Goal: Information Seeking & Learning: Learn about a topic

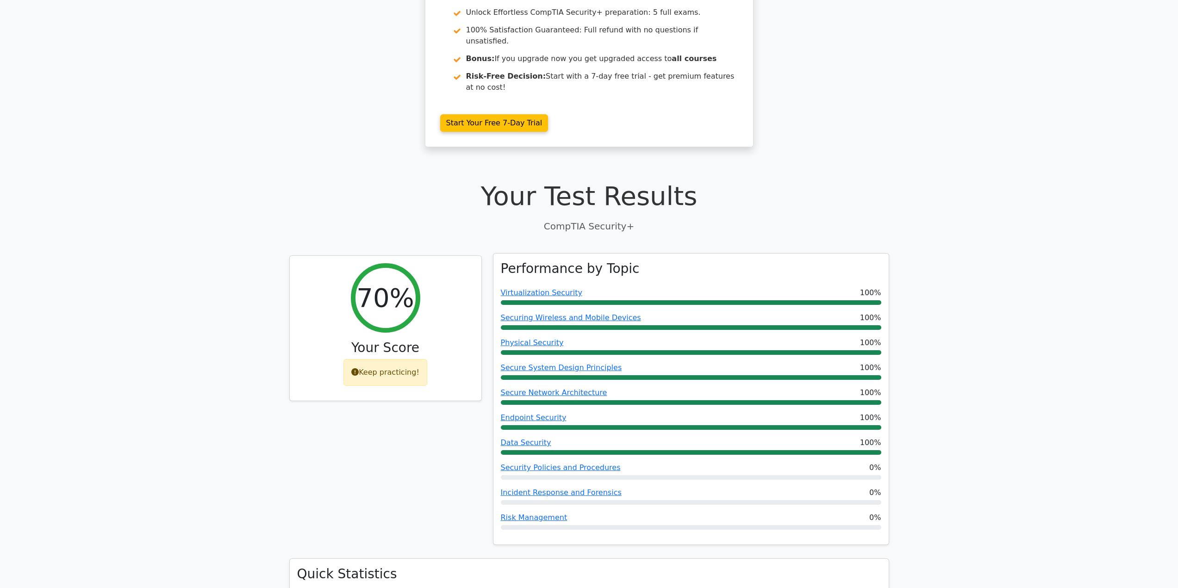
scroll to position [231, 0]
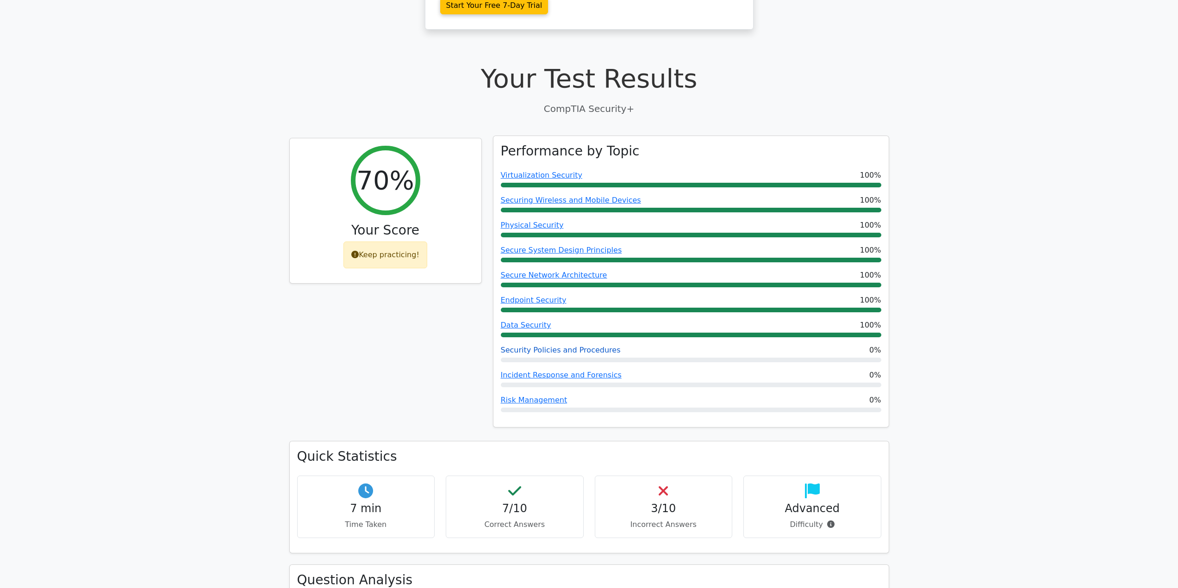
click at [573, 346] on link "Security Policies and Procedures" at bounding box center [561, 350] width 120 height 9
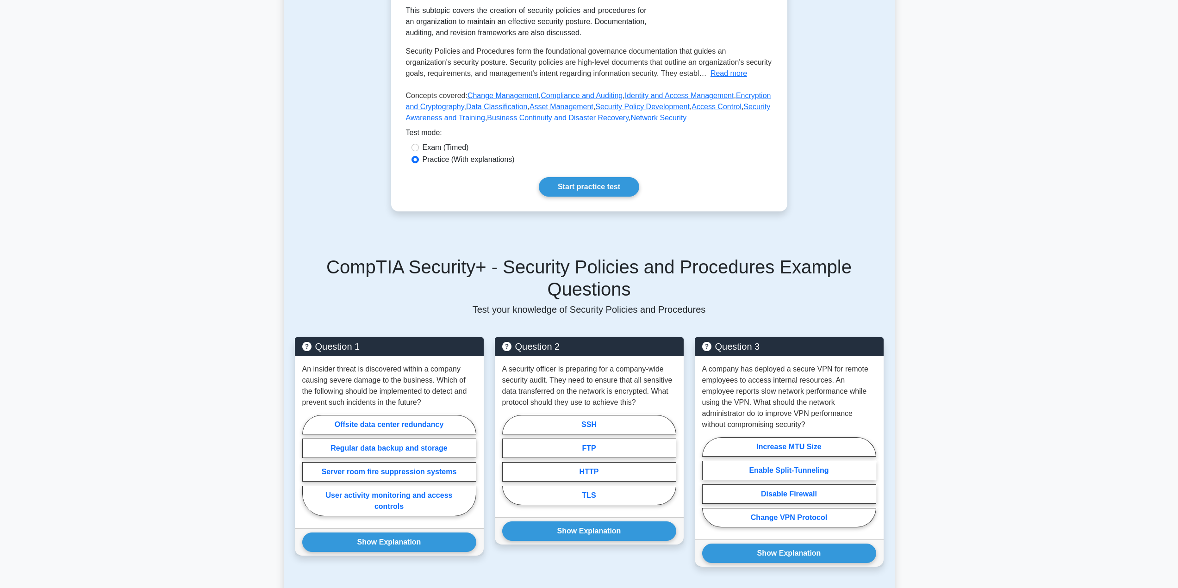
scroll to position [231, 0]
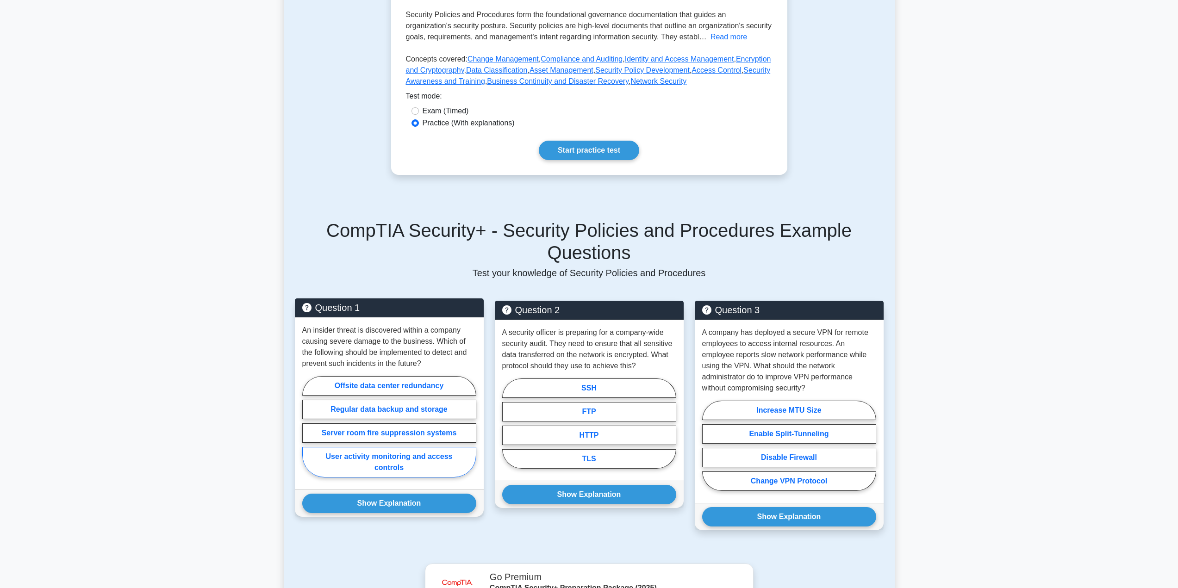
click at [363, 447] on label "User activity monitoring and access controls" at bounding box center [389, 462] width 174 height 31
click at [308, 433] on input "User activity monitoring and access controls" at bounding box center [305, 430] width 6 height 6
radio input "true"
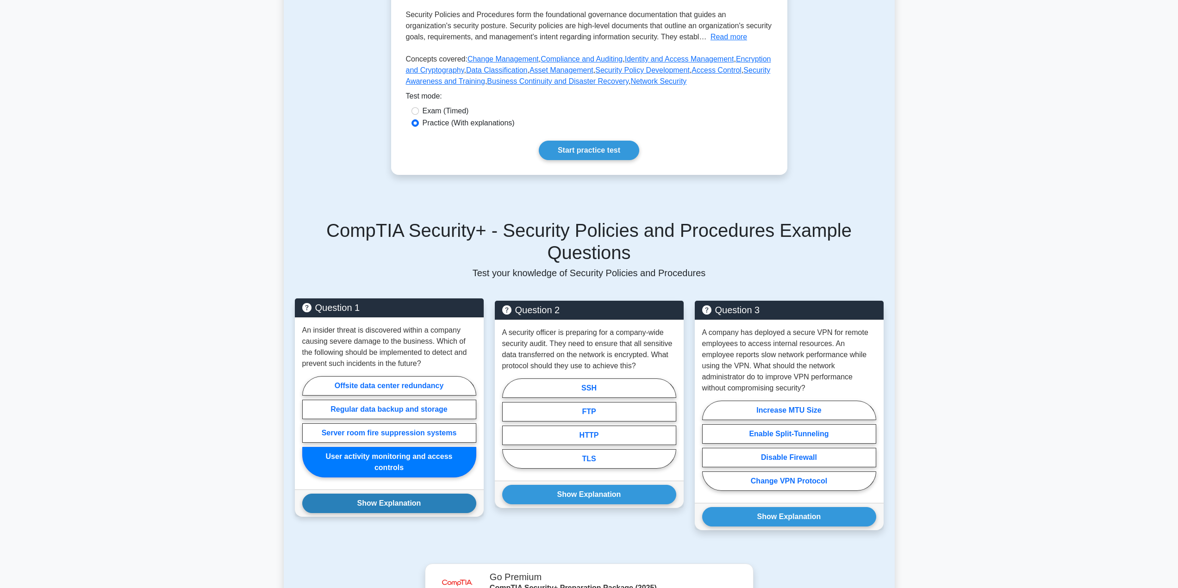
click at [367, 494] on button "Show Explanation" at bounding box center [389, 503] width 174 height 19
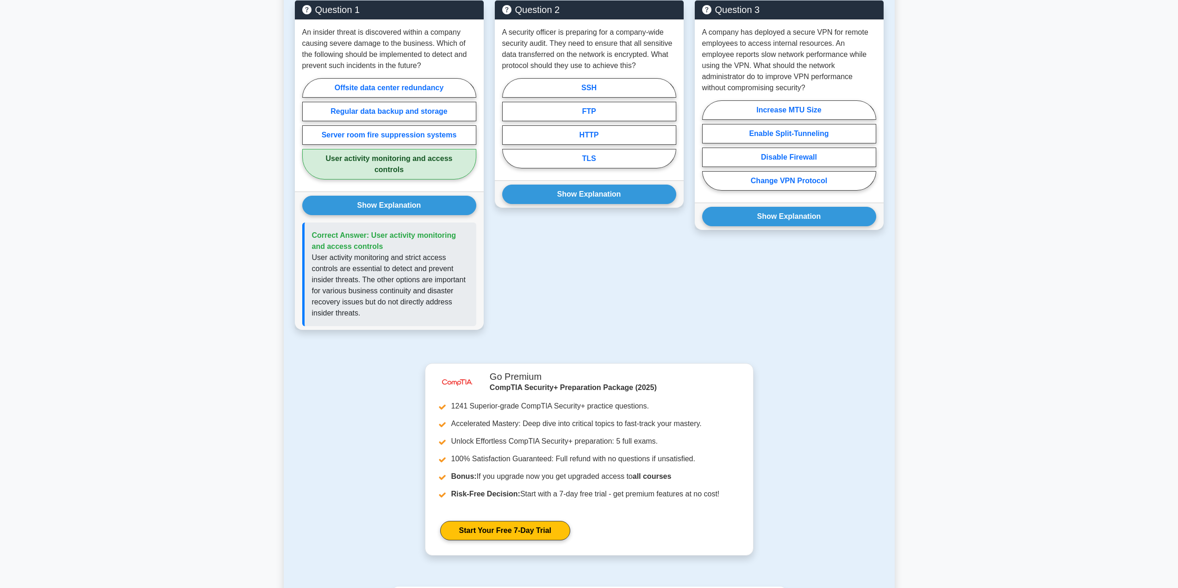
scroll to position [312, 0]
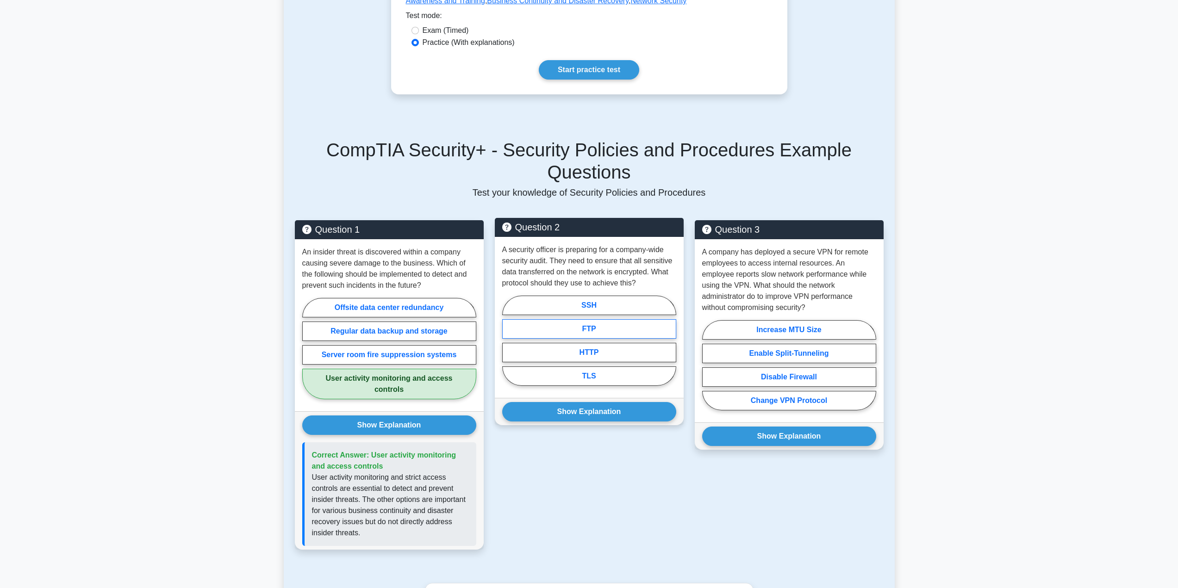
click at [598, 319] on label "FTP" at bounding box center [589, 328] width 174 height 19
click at [508, 341] on input "FTP" at bounding box center [505, 344] width 6 height 6
radio input "true"
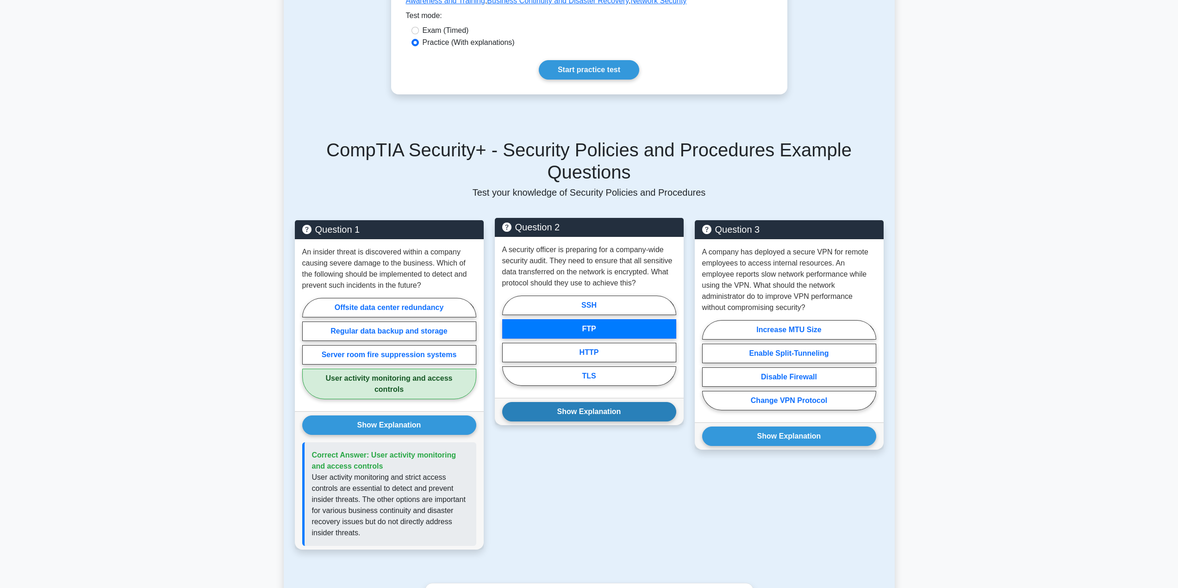
click at [593, 402] on button "Show Explanation" at bounding box center [589, 411] width 174 height 19
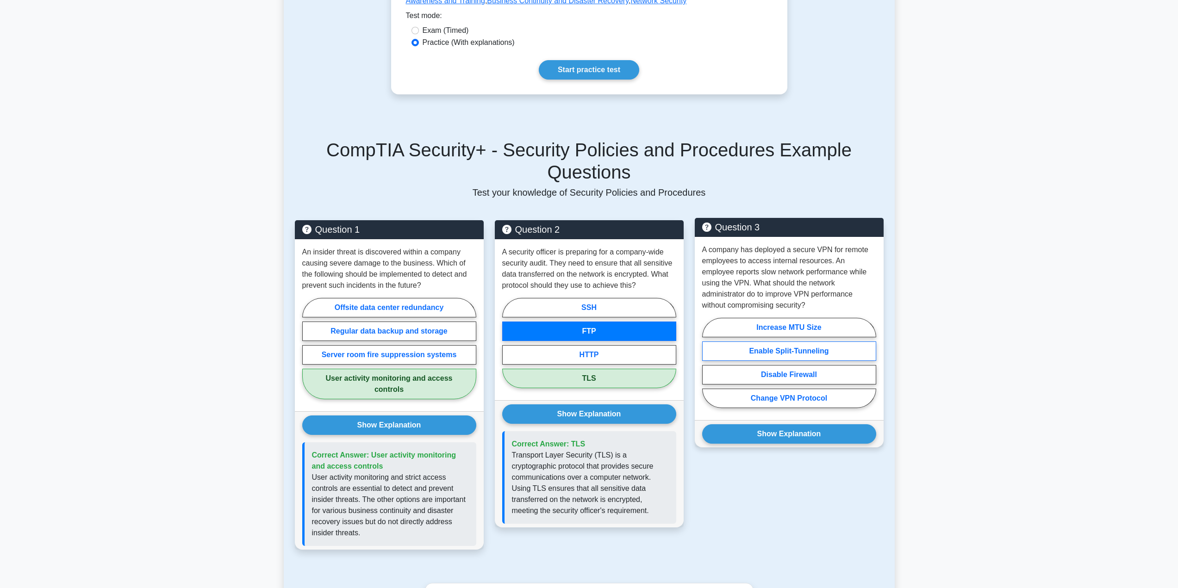
click at [780, 342] on label "Enable Split-Tunneling" at bounding box center [789, 351] width 174 height 19
click at [708, 363] on input "Enable Split-Tunneling" at bounding box center [705, 366] width 6 height 6
radio input "true"
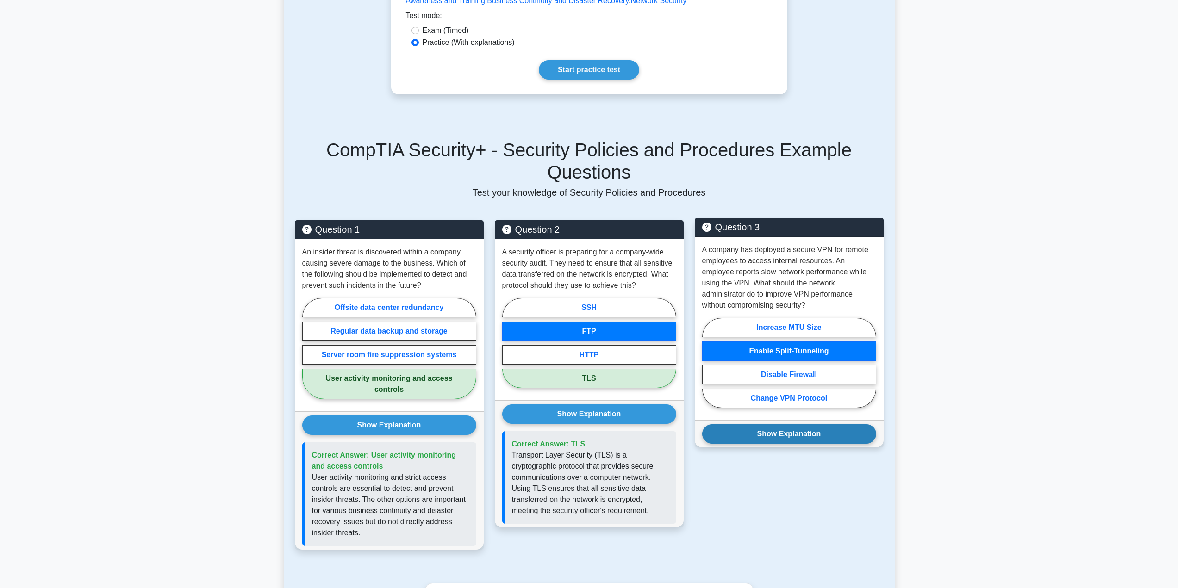
click at [786, 424] on button "Show Explanation" at bounding box center [789, 433] width 174 height 19
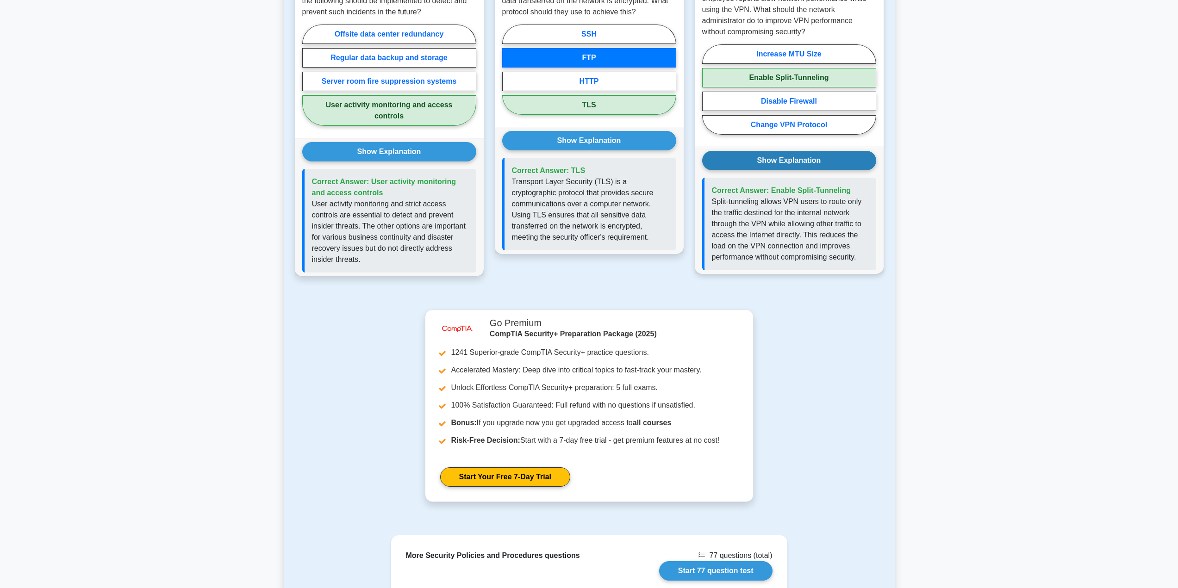
scroll to position [729, 0]
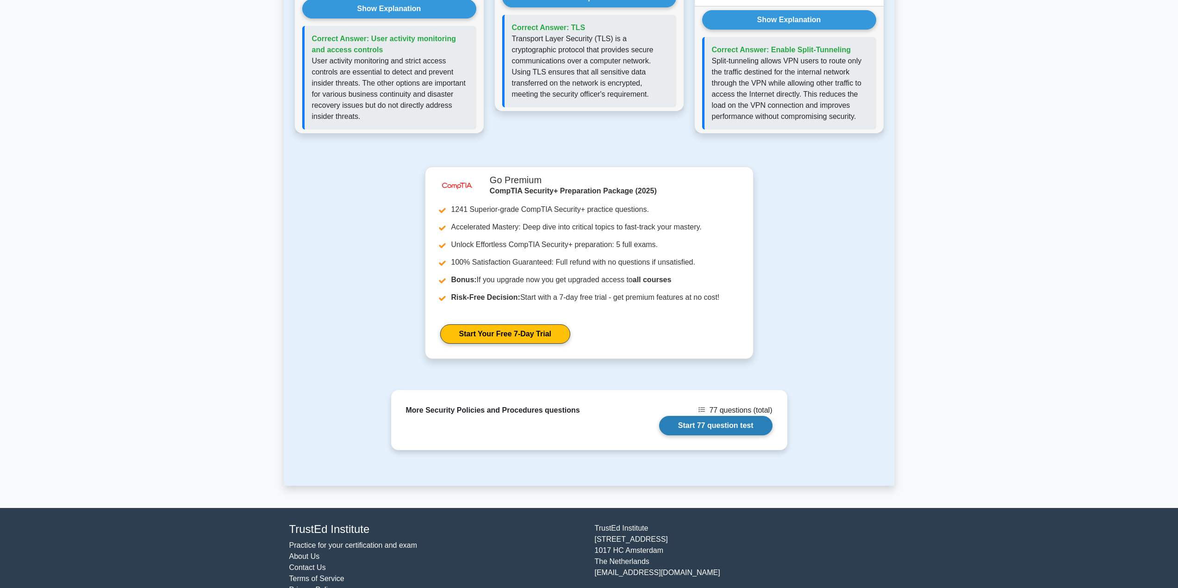
click at [736, 416] on link "Start 77 question test" at bounding box center [715, 425] width 113 height 19
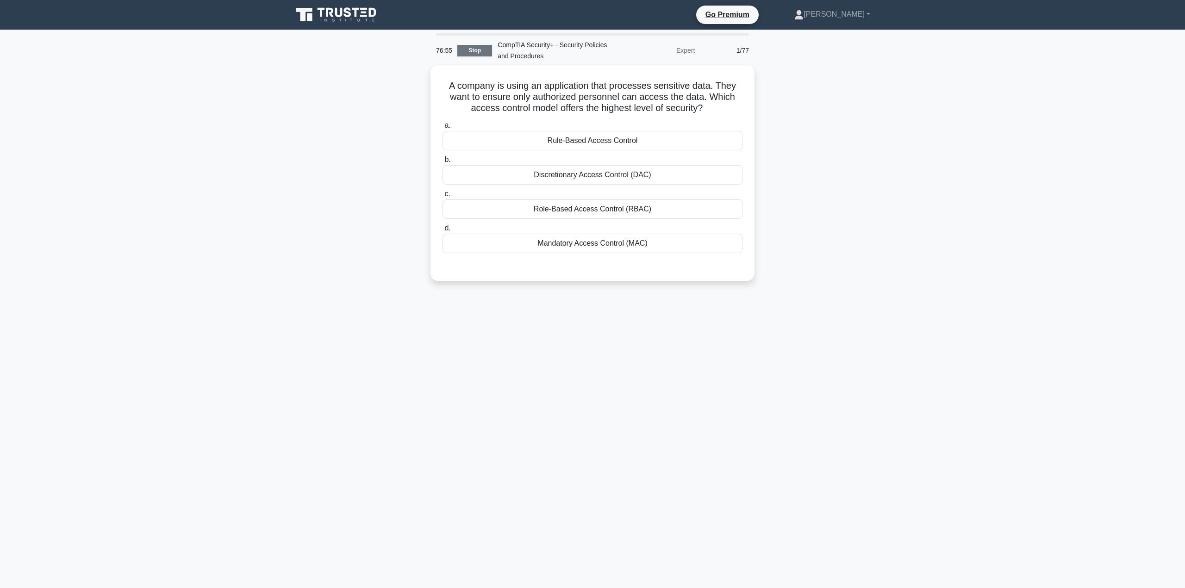
click at [474, 52] on link "Stop" at bounding box center [474, 51] width 35 height 12
